Goal: Use online tool/utility: Utilize a website feature to perform a specific function

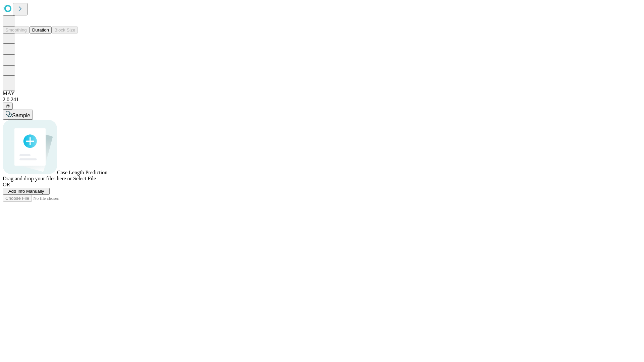
click at [49, 34] on button "Duration" at bounding box center [41, 29] width 22 height 7
click at [96, 181] on span "Select File" at bounding box center [84, 179] width 23 height 6
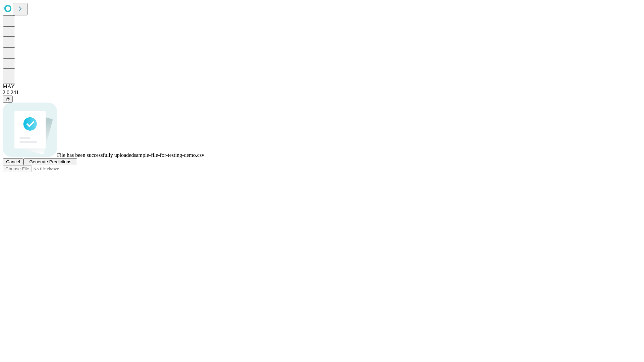
click at [71, 164] on span "Generate Predictions" at bounding box center [50, 161] width 42 height 5
